Goal: Information Seeking & Learning: Learn about a topic

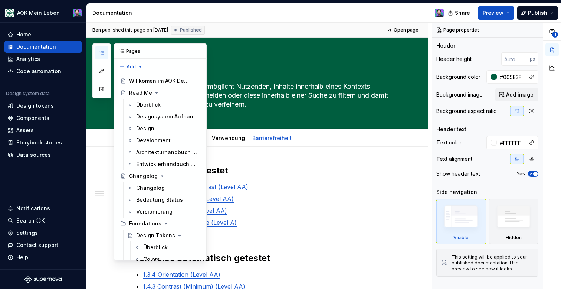
click at [99, 53] on icon "button" at bounding box center [102, 53] width 6 height 6
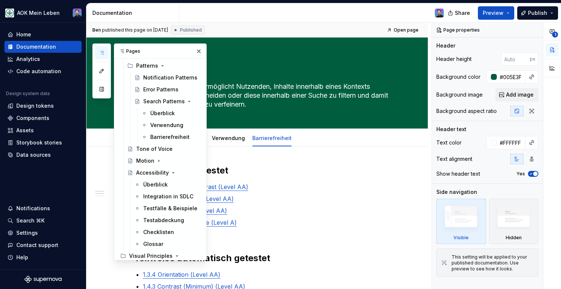
scroll to position [252, 0]
click at [163, 68] on icon "Page tree" at bounding box center [163, 66] width 6 height 6
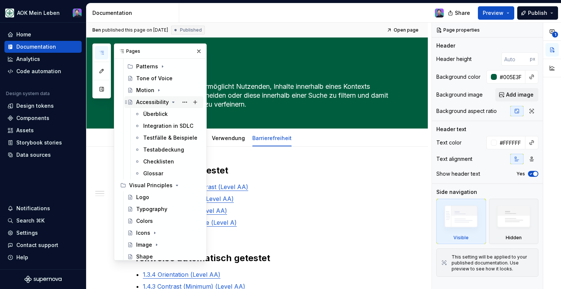
click at [170, 103] on icon "Page tree" at bounding box center [173, 102] width 6 height 6
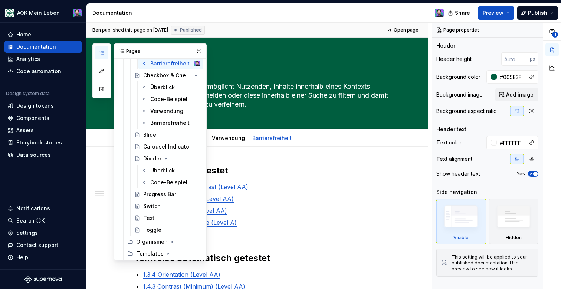
scroll to position [743, 0]
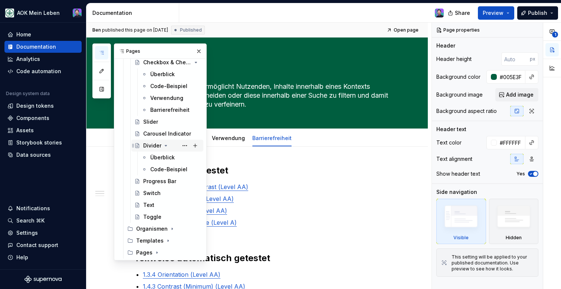
click at [167, 146] on icon "Page tree" at bounding box center [166, 145] width 6 height 6
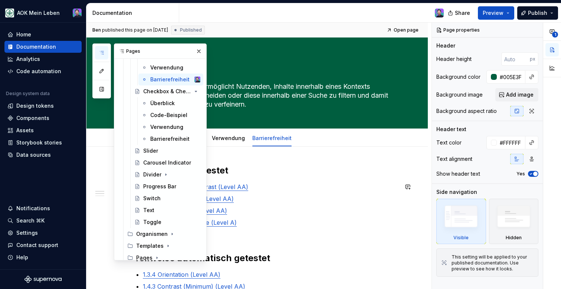
scroll to position [719, 0]
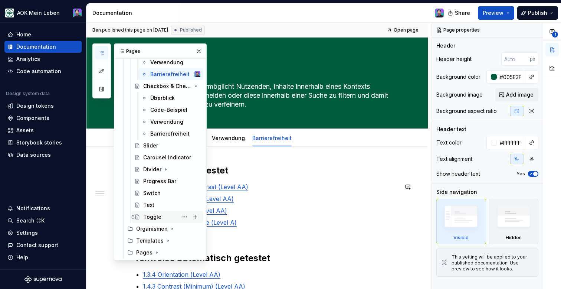
click at [157, 213] on div "Toggle" at bounding box center [152, 216] width 18 height 7
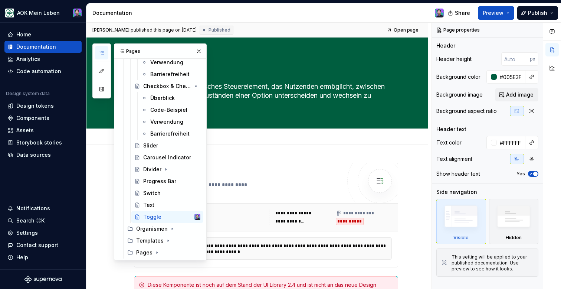
click at [344, 134] on div "Add tab" at bounding box center [266, 136] width 264 height 10
click at [197, 50] on button "button" at bounding box center [199, 51] width 10 height 10
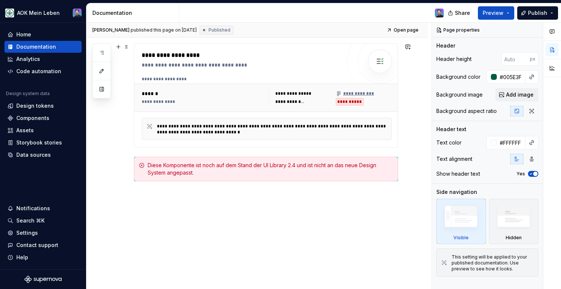
scroll to position [125, 0]
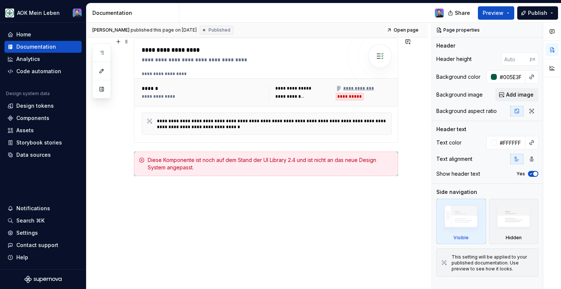
click at [154, 87] on div "******" at bounding box center [204, 88] width 125 height 7
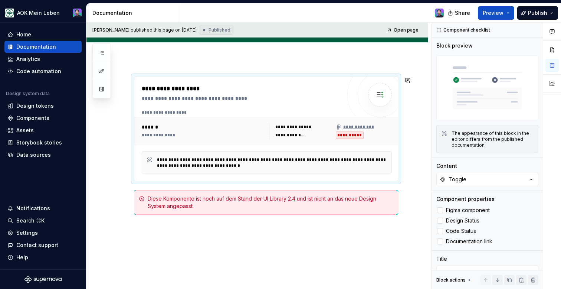
scroll to position [0, 0]
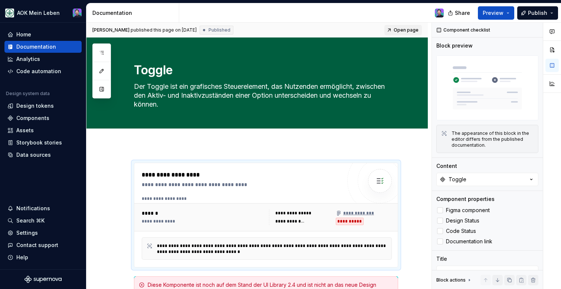
click at [404, 30] on span "Open page" at bounding box center [406, 30] width 25 height 6
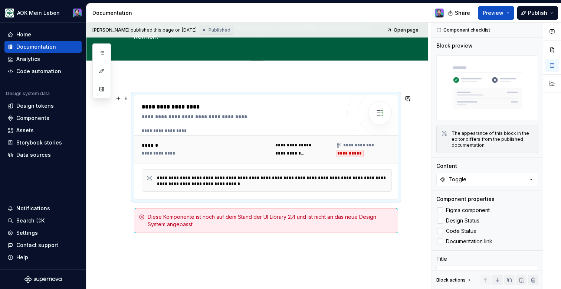
scroll to position [125, 0]
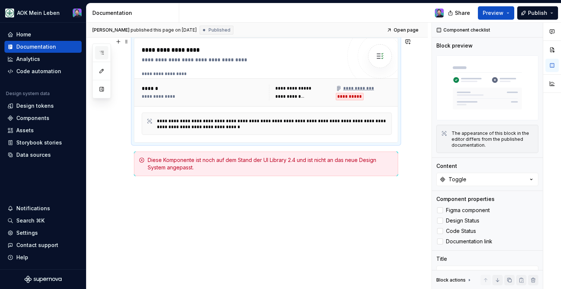
click at [95, 53] on button "button" at bounding box center [101, 52] width 13 height 13
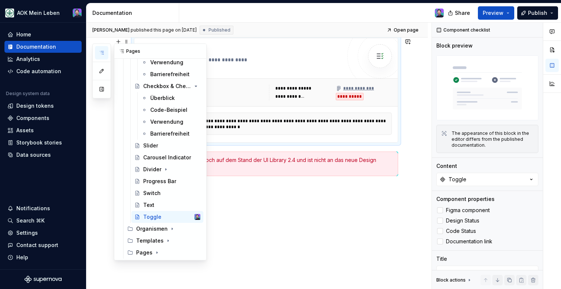
scroll to position [0, 0]
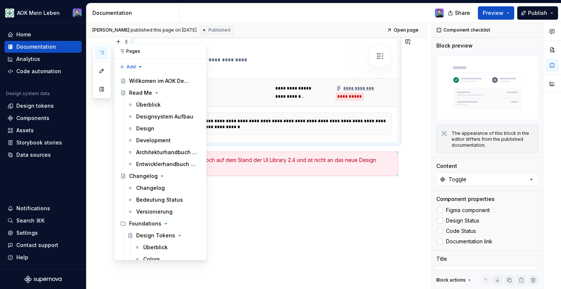
click at [99, 45] on div at bounding box center [101, 70] width 19 height 55
click at [100, 51] on icon "button" at bounding box center [102, 53] width 6 height 6
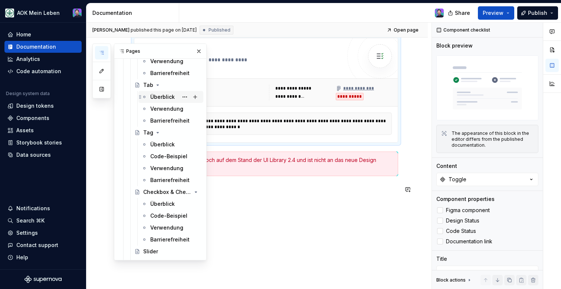
scroll to position [623, 0]
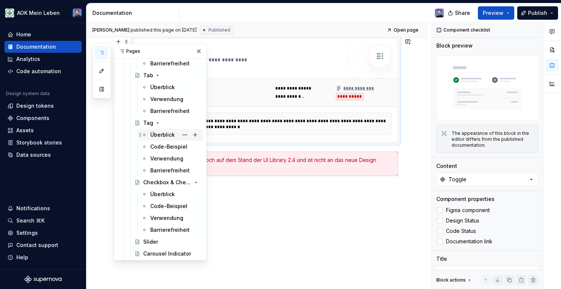
click at [161, 136] on div "Überblick" at bounding box center [162, 134] width 24 height 7
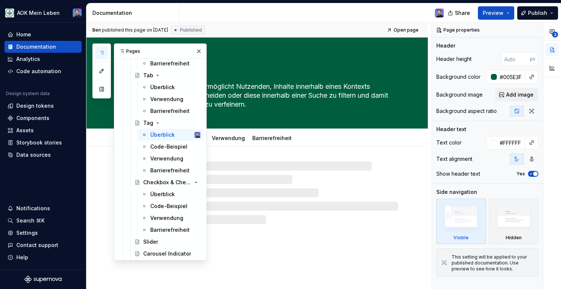
click at [276, 166] on div at bounding box center [266, 192] width 264 height 62
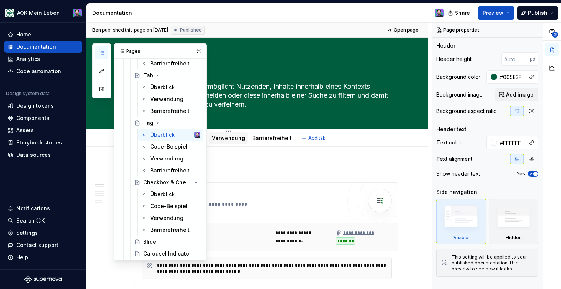
click at [222, 144] on div "Verwendung" at bounding box center [228, 138] width 39 height 12
click at [196, 53] on button "button" at bounding box center [199, 51] width 10 height 10
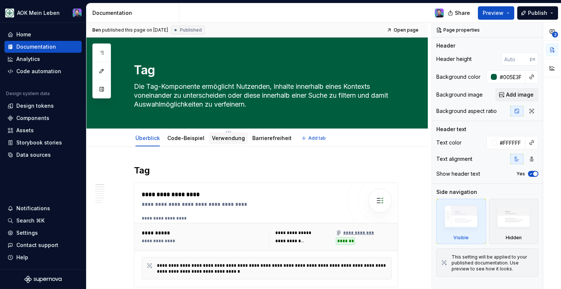
click at [223, 142] on div "Verwendung" at bounding box center [228, 138] width 39 height 12
click at [220, 135] on link "Verwendung" at bounding box center [228, 138] width 33 height 6
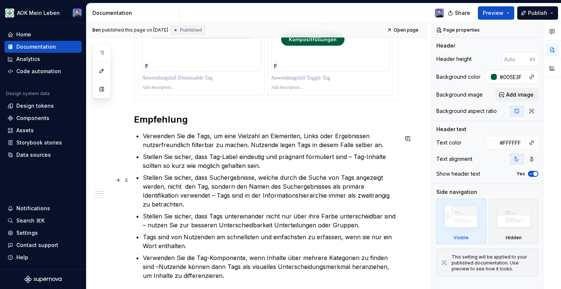
scroll to position [491, 0]
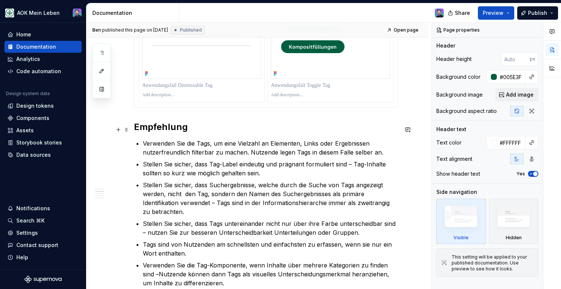
click at [185, 123] on div "Die Tag-Komponente ist ein einfaches wie gängiges Bedienelement, welches in ein…" at bounding box center [266, 124] width 264 height 900
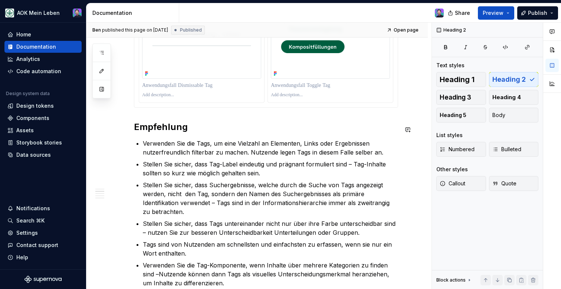
click at [183, 118] on div "Die Tag-Komponente ist ein einfaches wie gängiges Bedienelement, welches in ein…" at bounding box center [266, 124] width 264 height 900
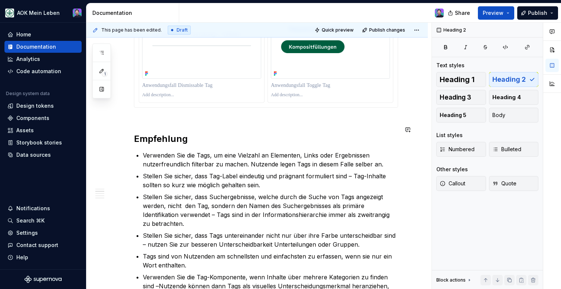
scroll to position [382, 0]
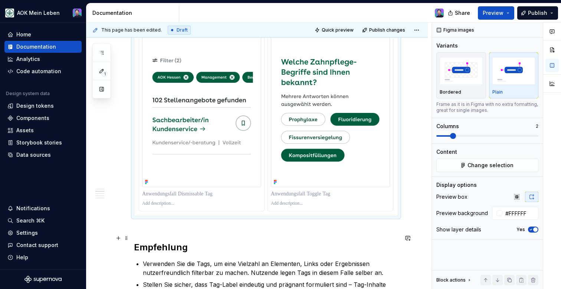
click at [141, 233] on h2 "Empfehlung" at bounding box center [266, 241] width 264 height 24
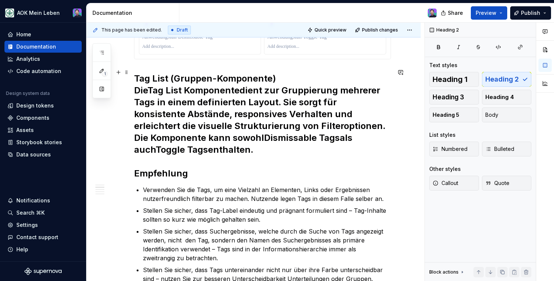
scroll to position [548, 0]
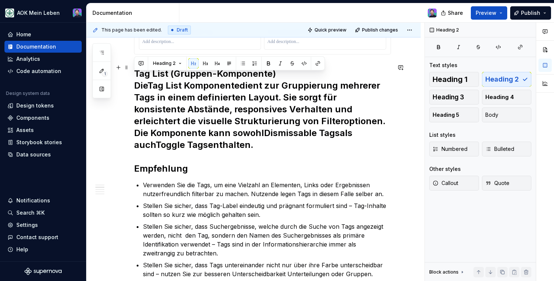
drag, startPoint x: 179, startPoint y: 142, endPoint x: 134, endPoint y: 83, distance: 74.1
click at [134, 83] on h2 "Tag List (Gruppen-Komponente) Die Tag List Komponente dient zur Gruppierung meh…" at bounding box center [262, 121] width 257 height 107
click at [177, 62] on button "Heading 2" at bounding box center [167, 63] width 35 height 10
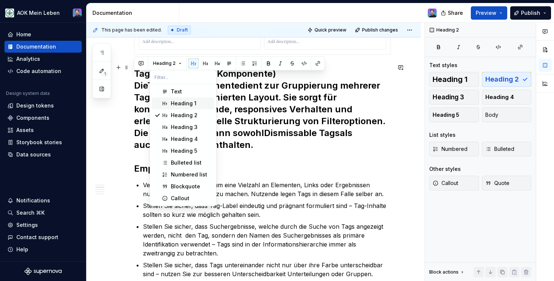
click at [178, 92] on div "Text" at bounding box center [176, 91] width 11 height 7
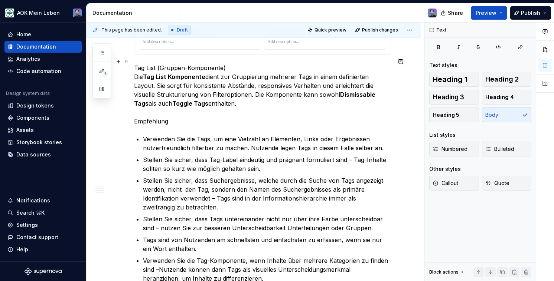
click at [213, 88] on p "Tag List (Gruppen-Komponente) Die Tag List Komponente dient zur Gruppierung meh…" at bounding box center [262, 94] width 257 height 62
click at [242, 63] on p "Tag List (Gruppen-Komponente) Die Tag List Komponente dient zur Gruppierung meh…" at bounding box center [262, 94] width 257 height 62
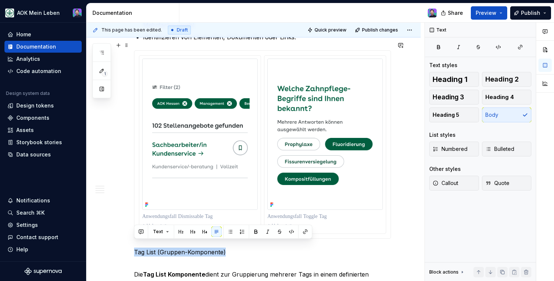
drag, startPoint x: 235, startPoint y: 62, endPoint x: 168, endPoint y: 103, distance: 78.0
click at [168, 103] on div "Die Tag-Komponente ist ein einfaches wie gängiges Bedienelement, welches in ein…" at bounding box center [262, 284] width 257 height 966
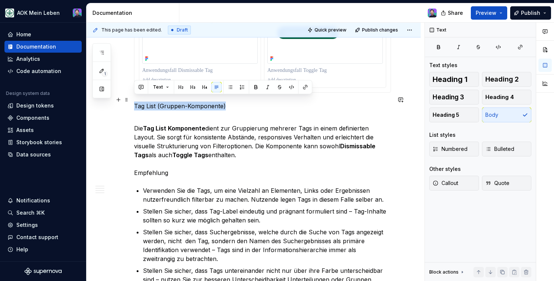
scroll to position [515, 0]
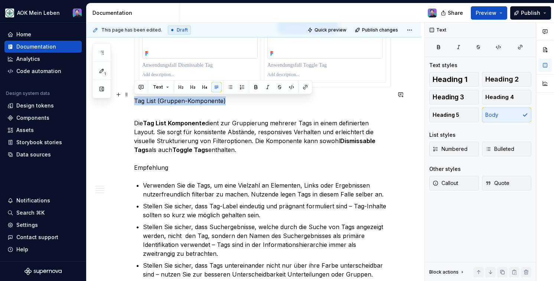
type textarea "*"
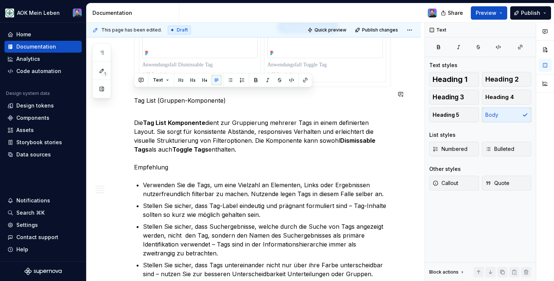
click at [171, 109] on p "Die Tag List Komponente dient zur Gruppierung mehrerer Tags in einem definierte…" at bounding box center [262, 140] width 257 height 62
drag, startPoint x: 230, startPoint y: 96, endPoint x: 135, endPoint y: 96, distance: 95.4
click at [135, 96] on p "Tag List (Gruppen-Komponente)" at bounding box center [262, 100] width 257 height 9
click at [177, 81] on button "button" at bounding box center [181, 80] width 10 height 10
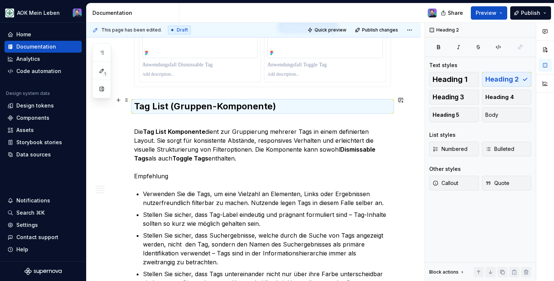
click at [192, 106] on h2 "Tag List (Gruppen-Komponente)" at bounding box center [262, 107] width 257 height 12
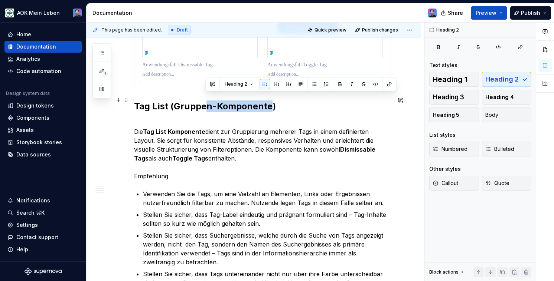
drag, startPoint x: 270, startPoint y: 100, endPoint x: 204, endPoint y: 99, distance: 66.4
click at [204, 101] on h2 "Tag List (Gruppen-Komponente)" at bounding box center [262, 107] width 257 height 12
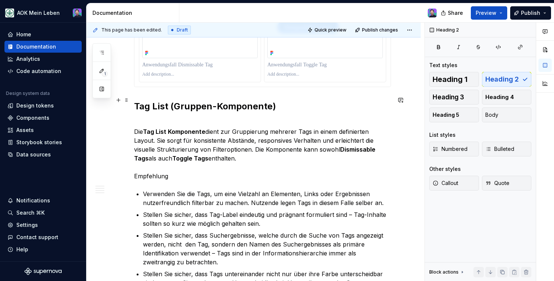
click at [167, 101] on h2 "Tag List (Gruppen-Komponente)" at bounding box center [262, 107] width 257 height 12
click at [216, 124] on p "Die Tag List Komponente dient zur Gruppierung mehrerer Tags in einem definierte…" at bounding box center [262, 149] width 257 height 62
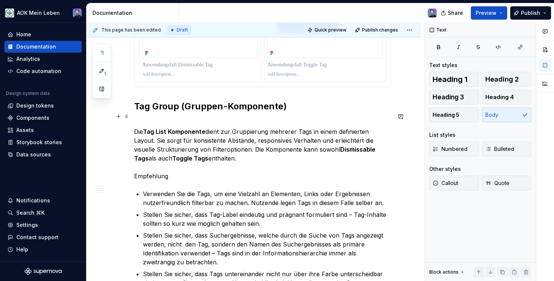
click at [217, 118] on p "Die Tag List Komponente dient zur Gruppierung mehrerer Tags in einem definierte…" at bounding box center [262, 149] width 257 height 62
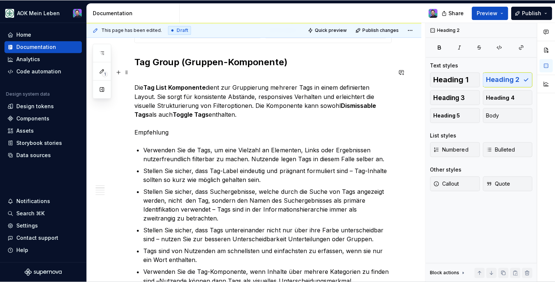
scroll to position [563, 0]
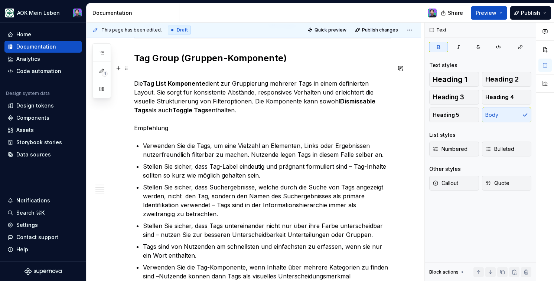
click at [166, 80] on strong "Tag List Komponente" at bounding box center [174, 83] width 62 height 7
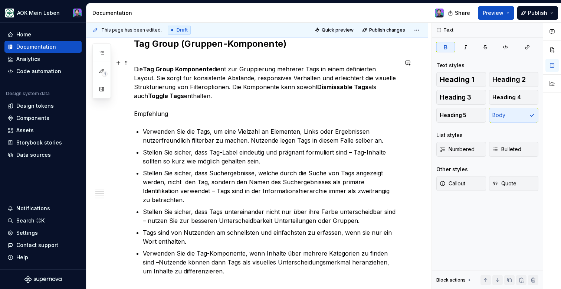
scroll to position [582, 0]
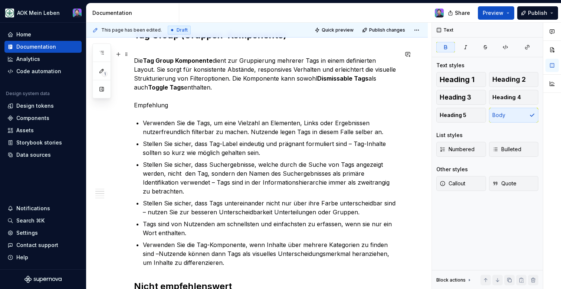
click at [202, 90] on p "Die Tag Group Komponente dient zur Gruppierung mehrerer Tags in einem definiert…" at bounding box center [266, 78] width 264 height 62
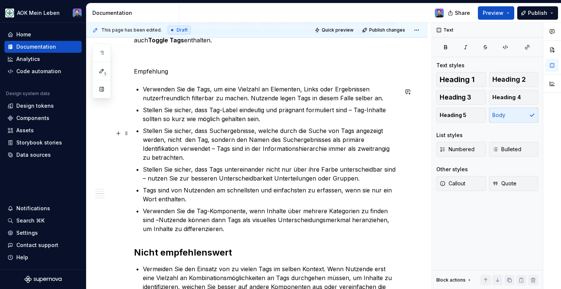
scroll to position [621, 0]
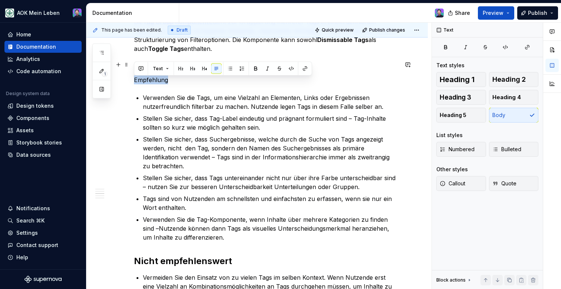
drag, startPoint x: 170, startPoint y: 82, endPoint x: 134, endPoint y: 82, distance: 35.3
click at [134, 82] on p "Empfehlung" at bounding box center [266, 71] width 264 height 27
click at [176, 68] on button "button" at bounding box center [181, 68] width 10 height 10
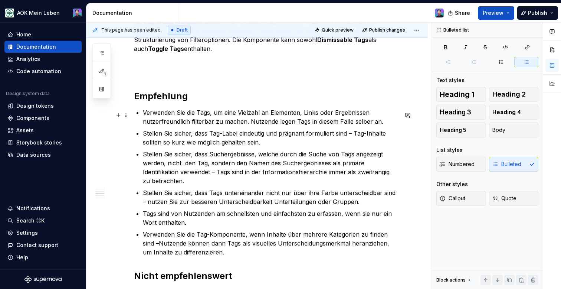
click at [196, 111] on p "Verwenden Sie die Tags, um eine Vielzahl an Elementen, Links oder Ergebnissen n…" at bounding box center [270, 117] width 255 height 18
click at [185, 80] on h2 "Empfehlung" at bounding box center [266, 84] width 264 height 36
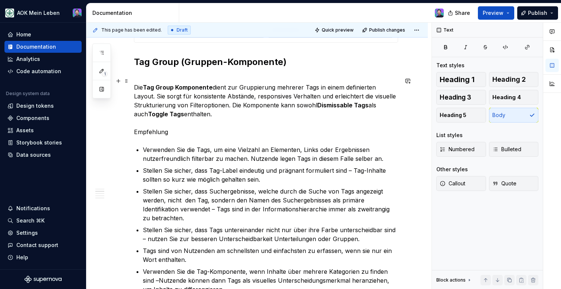
scroll to position [571, 0]
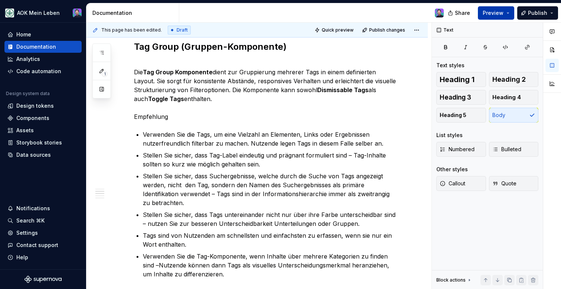
click at [509, 11] on button "Preview" at bounding box center [496, 12] width 36 height 13
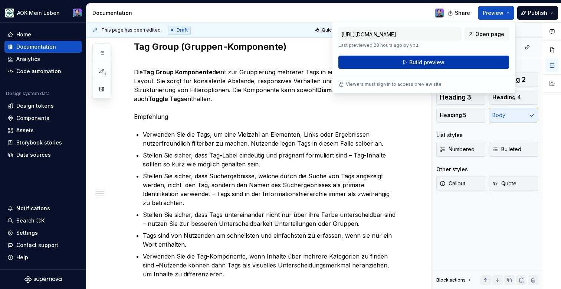
click at [416, 59] on span "Build preview" at bounding box center [426, 62] width 35 height 7
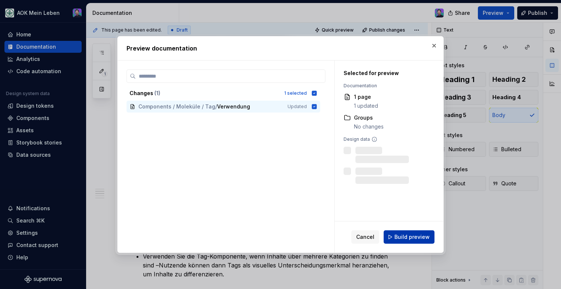
click at [390, 232] on button "Build preview" at bounding box center [409, 236] width 51 height 13
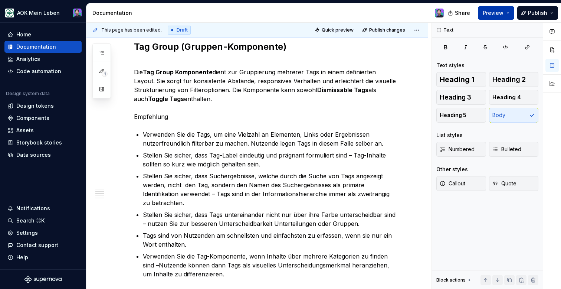
click at [511, 15] on button "Preview" at bounding box center [496, 12] width 36 height 13
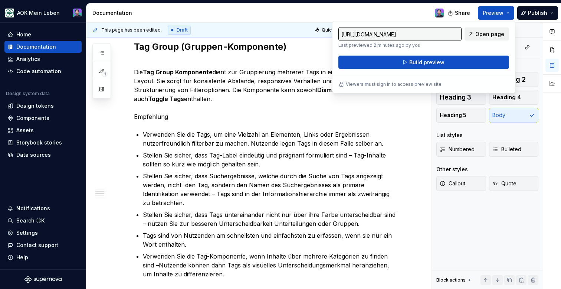
click at [498, 33] on span "Open page" at bounding box center [489, 33] width 29 height 7
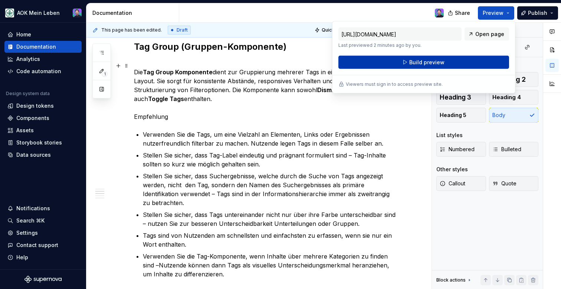
click at [415, 62] on span "Build preview" at bounding box center [426, 62] width 35 height 7
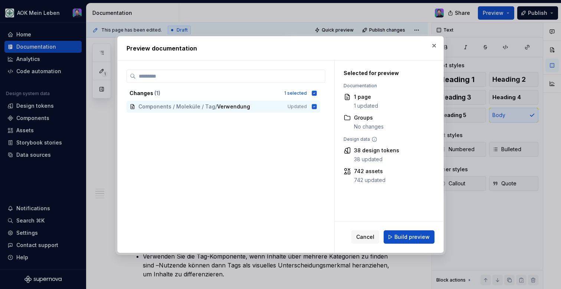
click at [410, 248] on div "Cancel Build preview" at bounding box center [389, 236] width 109 height 31
click at [410, 237] on span "Build preview" at bounding box center [411, 236] width 35 height 7
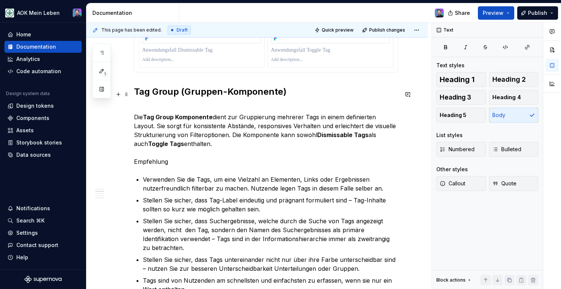
scroll to position [529, 0]
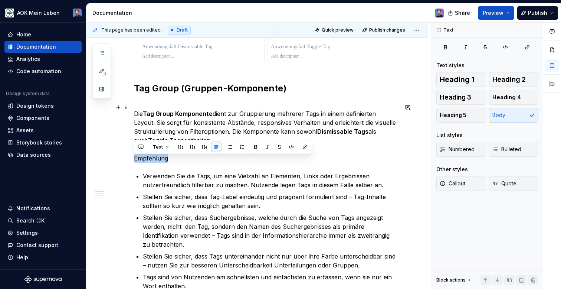
drag, startPoint x: 167, startPoint y: 162, endPoint x: 135, endPoint y: 161, distance: 31.9
click at [135, 161] on p "Die Tag Group Komponente dient zur Gruppierung mehrerer Tags in einem definiert…" at bounding box center [266, 131] width 264 height 62
click at [179, 143] on button "button" at bounding box center [181, 147] width 10 height 10
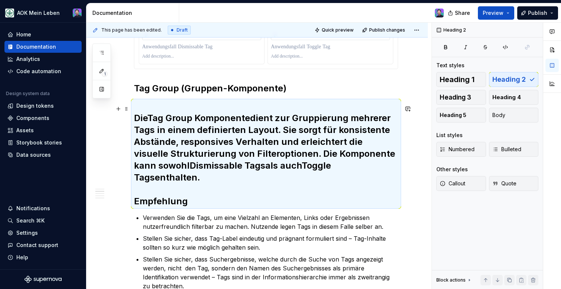
click at [206, 181] on h2 "Die Tag Group Komponente dient zur Gruppierung mehrerer Tags in einem definiert…" at bounding box center [266, 153] width 264 height 107
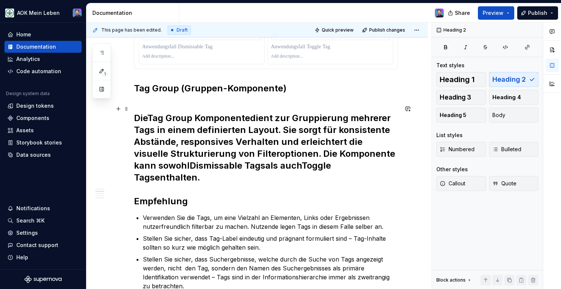
click at [205, 181] on h2 "Die Tag Group Komponente dient zur Gruppierung mehrerer Tags in einem definiert…" at bounding box center [266, 153] width 264 height 107
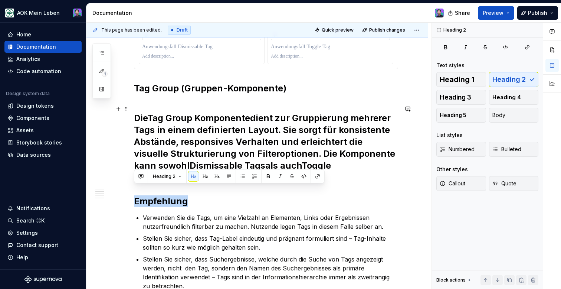
drag, startPoint x: 195, startPoint y: 191, endPoint x: 129, endPoint y: 189, distance: 66.1
click at [128, 189] on div "Die Tag-Komponente ist ein einfaches wie gängiges Bedienelement, welches in ein…" at bounding box center [256, 180] width 341 height 1126
click at [183, 141] on h2 "Die Tag Group Komponente dient zur Gruppierung mehrerer Tags in einem definiert…" at bounding box center [266, 153] width 264 height 107
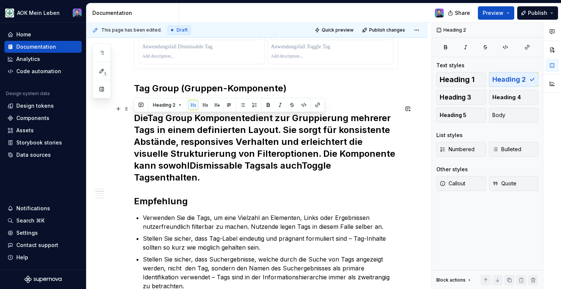
drag, startPoint x: 134, startPoint y: 121, endPoint x: 384, endPoint y: 167, distance: 254.1
click at [384, 167] on h2 "Die Tag Group Komponente dient zur Gruppierung mehrerer Tags in einem definiert…" at bounding box center [266, 153] width 264 height 107
click at [193, 106] on button "button" at bounding box center [193, 105] width 10 height 10
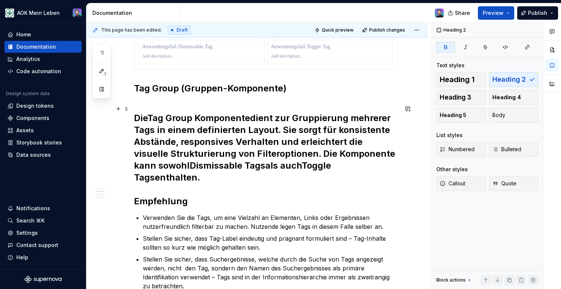
click at [185, 117] on strong "Tag Group Komponente" at bounding box center [198, 117] width 103 height 11
click at [135, 120] on h2 "Die Tag Group Komponente dient zur Gruppierung mehrerer Tags in einem definiert…" at bounding box center [266, 153] width 264 height 107
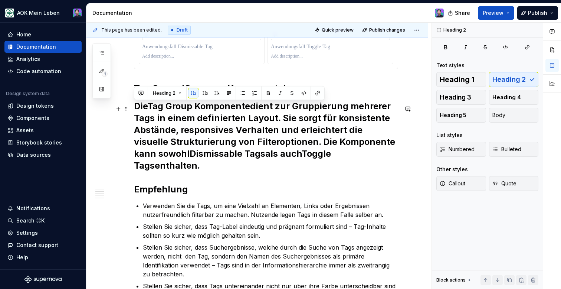
drag, startPoint x: 383, startPoint y: 159, endPoint x: 132, endPoint y: 109, distance: 255.6
click at [132, 109] on div "Die Tag-Komponente ist ein einfaches wie gängiges Bedienelement, welches in ein…" at bounding box center [256, 174] width 341 height 1114
click at [192, 93] on button "button" at bounding box center [193, 93] width 10 height 10
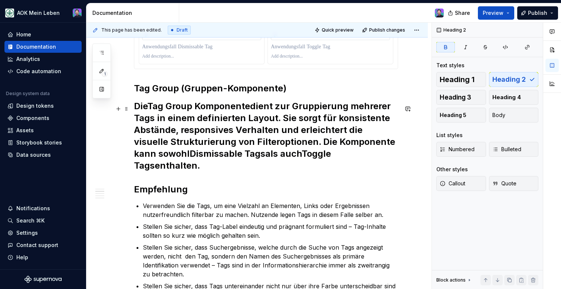
click at [155, 108] on strong "Tag Group Komponente" at bounding box center [198, 106] width 103 height 11
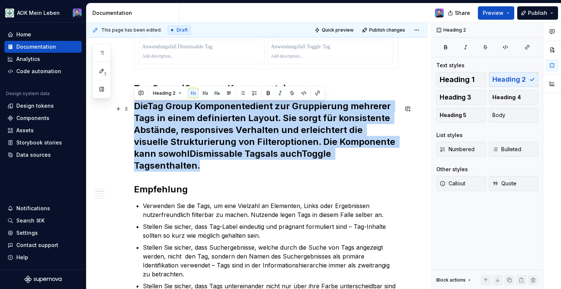
drag, startPoint x: 135, startPoint y: 109, endPoint x: 378, endPoint y: 160, distance: 248.4
click at [378, 160] on h2 "Die Tag Group Komponente dient zur Gruppierung mehrerer Tags in einem definiert…" at bounding box center [266, 147] width 264 height 95
drag, startPoint x: 383, startPoint y: 161, endPoint x: 131, endPoint y: 111, distance: 256.8
click at [131, 111] on div "Die Tag-Komponente ist ein einfaches wie gängiges Bedienelement, welches in ein…" at bounding box center [256, 174] width 341 height 1114
click at [181, 92] on button "Heading 2" at bounding box center [167, 93] width 35 height 10
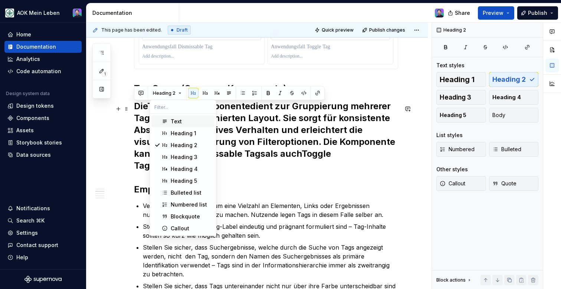
click at [174, 123] on div "Text" at bounding box center [176, 121] width 11 height 7
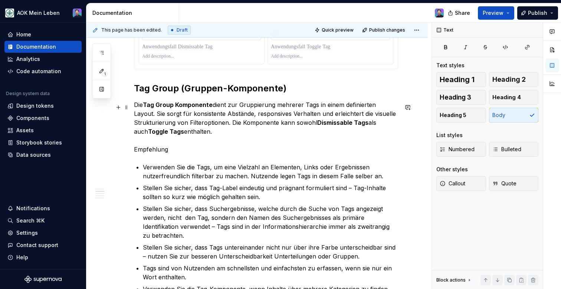
click at [184, 137] on p "Die Tag Group Komponente dient zur Gruppierung mehrerer Tags in einem definiert…" at bounding box center [266, 126] width 264 height 53
click at [183, 150] on p "Die Tag Group Komponente dient zur Gruppierung mehrerer Tags in einem definiert…" at bounding box center [266, 126] width 264 height 53
click at [183, 145] on p "Die Tag Group Komponente dient zur Gruppierung mehrerer Tags in einem definiert…" at bounding box center [266, 126] width 264 height 53
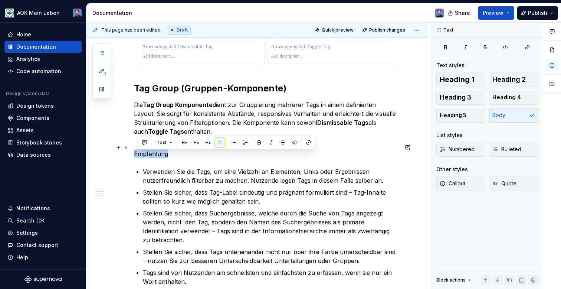
drag, startPoint x: 176, startPoint y: 154, endPoint x: 109, endPoint y: 153, distance: 66.8
click at [108, 154] on div "Die Tag-Komponente ist ein einfaches wie gängiges Bedienelement, welches in ein…" at bounding box center [256, 157] width 341 height 1080
click at [176, 146] on button "button" at bounding box center [181, 142] width 10 height 10
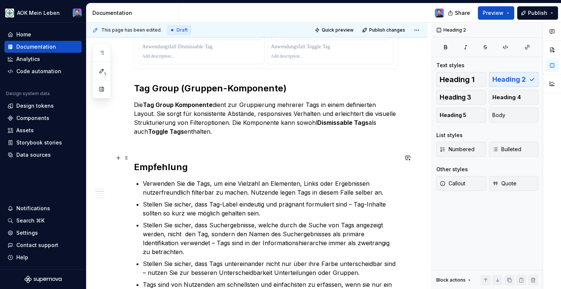
click at [182, 152] on h2 "Empfehlung" at bounding box center [266, 161] width 264 height 24
click at [182, 145] on div "Die Tag-Komponente ist ein einfaches wie gängiges Bedienelement, welches in ein…" at bounding box center [266, 124] width 264 height 978
click at [181, 140] on div "Die Tag-Komponente ist ein einfaches wie gängiges Bedienelement, welches in ein…" at bounding box center [266, 124] width 264 height 978
click at [186, 151] on h2 "Empfehlung" at bounding box center [266, 161] width 264 height 24
click at [186, 140] on div "Die Tag-Komponente ist ein einfaches wie gängiges Bedienelement, welches in ein…" at bounding box center [266, 124] width 264 height 978
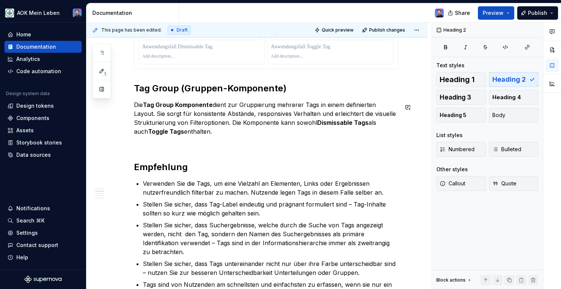
click at [186, 140] on div "Die Tag-Komponente ist ein einfaches wie gängiges Bedienelement, welches in ein…" at bounding box center [266, 124] width 264 height 978
click at [212, 127] on p "Die Tag Group Komponente dient zur Gruppierung mehrerer Tags in einem definiert…" at bounding box center [266, 118] width 264 height 36
click at [201, 136] on p "Die Tag Group Komponente dient zur Gruppierung mehrerer Tags in einem definiert…" at bounding box center [266, 118] width 264 height 36
click at [213, 138] on div "Die Tag-Komponente ist ein einfaches wie gängiges Bedienelement, welches in ein…" at bounding box center [266, 124] width 264 height 978
click at [161, 139] on div "Die Tag-Komponente ist ein einfaches wie gängiges Bedienelement, welches in ein…" at bounding box center [266, 124] width 264 height 978
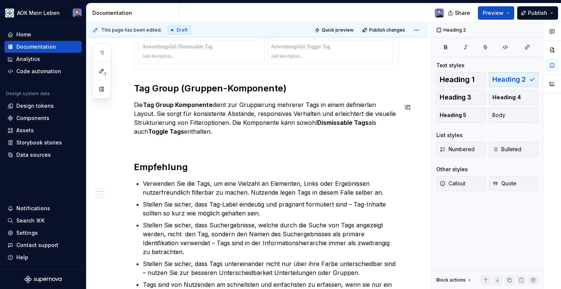
click at [155, 140] on div "Die Tag-Komponente ist ein einfaches wie gängiges Bedienelement, welches in ein…" at bounding box center [266, 124] width 264 height 978
click at [147, 141] on div "Die Tag-Komponente ist ein einfaches wie gängiges Bedienelement, welches in ein…" at bounding box center [266, 124] width 264 height 978
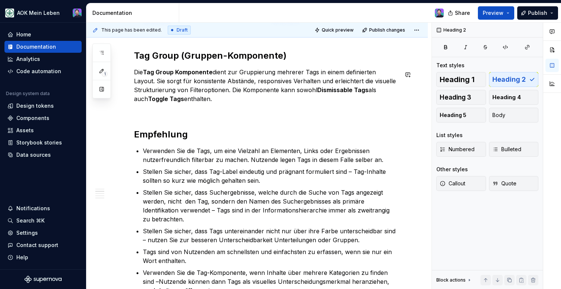
scroll to position [575, 0]
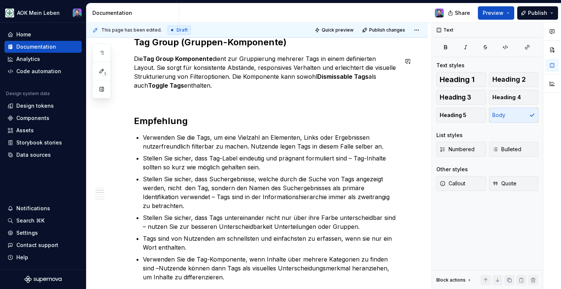
click at [234, 95] on div "Die Tag-Komponente ist ein einfaches wie gängiges Bedienelement, welches in ein…" at bounding box center [266, 78] width 264 height 978
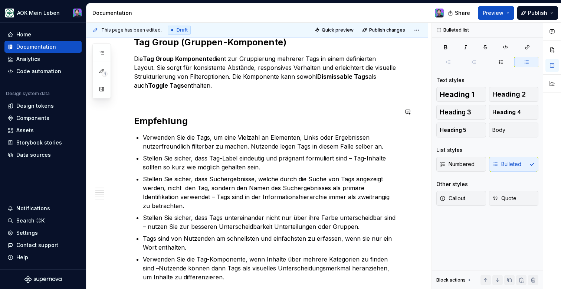
click at [271, 130] on div "Die Tag-Komponente ist ein einfaches wie gängiges Bedienelement, welches in ein…" at bounding box center [266, 78] width 264 height 978
click at [249, 94] on div "Die Tag-Komponente ist ein einfaches wie gängiges Bedienelement, welches in ein…" at bounding box center [266, 78] width 264 height 978
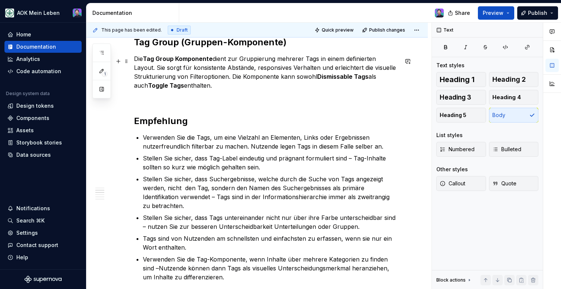
click at [242, 82] on p "Die Tag Group Komponente dient zur Gruppierung mehrerer Tags in einem definiert…" at bounding box center [266, 72] width 264 height 36
click at [240, 83] on p "Die Tag Group Komponente dient zur Gruppierung mehrerer Tags in einem definiert…" at bounding box center [266, 72] width 264 height 36
click at [224, 96] on div "Die Tag-Komponente ist ein einfaches wie gängiges Bedienelement, welches in ein…" at bounding box center [266, 78] width 264 height 978
click at [196, 90] on p "Die Tag Group Komponente dient zur Gruppierung mehrerer Tags in einem definiert…" at bounding box center [266, 72] width 264 height 36
drag, startPoint x: 142, startPoint y: 94, endPoint x: 215, endPoint y: 105, distance: 73.9
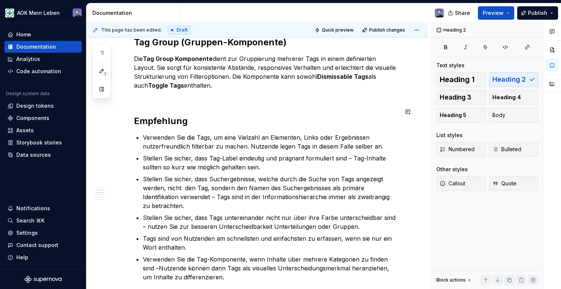
click at [215, 105] on div "Die Tag-Komponente ist ein einfaches wie gängiges Bedienelement, welches in ein…" at bounding box center [266, 78] width 264 height 978
click at [489, 21] on div "Share Preview Publish" at bounding box center [505, 12] width 111 height 19
click at [505, 14] on button "Preview" at bounding box center [496, 12] width 36 height 13
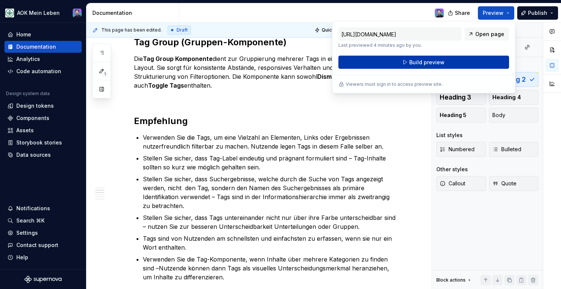
click at [459, 58] on button "Build preview" at bounding box center [423, 62] width 171 height 13
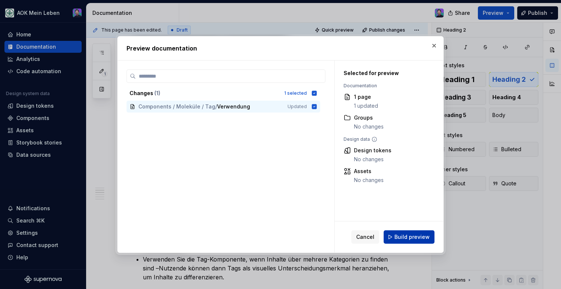
click at [400, 238] on span "Build preview" at bounding box center [411, 236] width 35 height 7
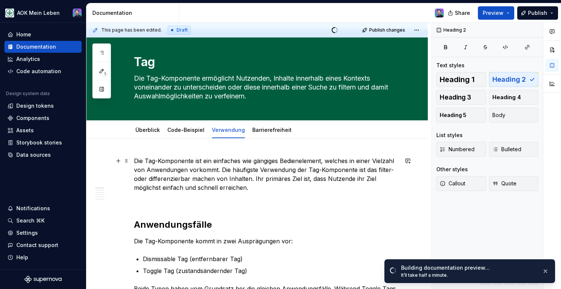
scroll to position [0, 0]
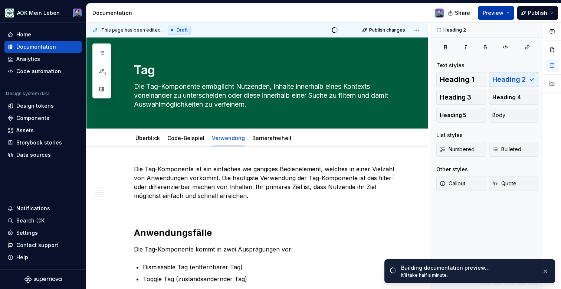
click at [512, 13] on button "Preview" at bounding box center [496, 12] width 36 height 13
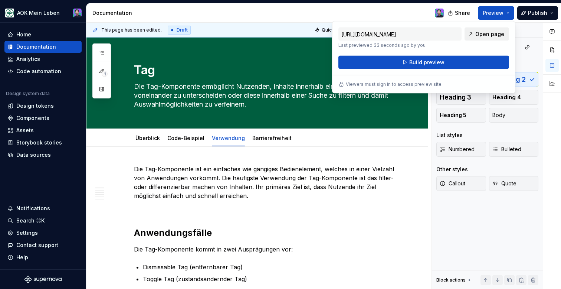
click at [484, 36] on span "Open page" at bounding box center [489, 33] width 29 height 7
type textarea "*"
